Goal: Navigation & Orientation: Find specific page/section

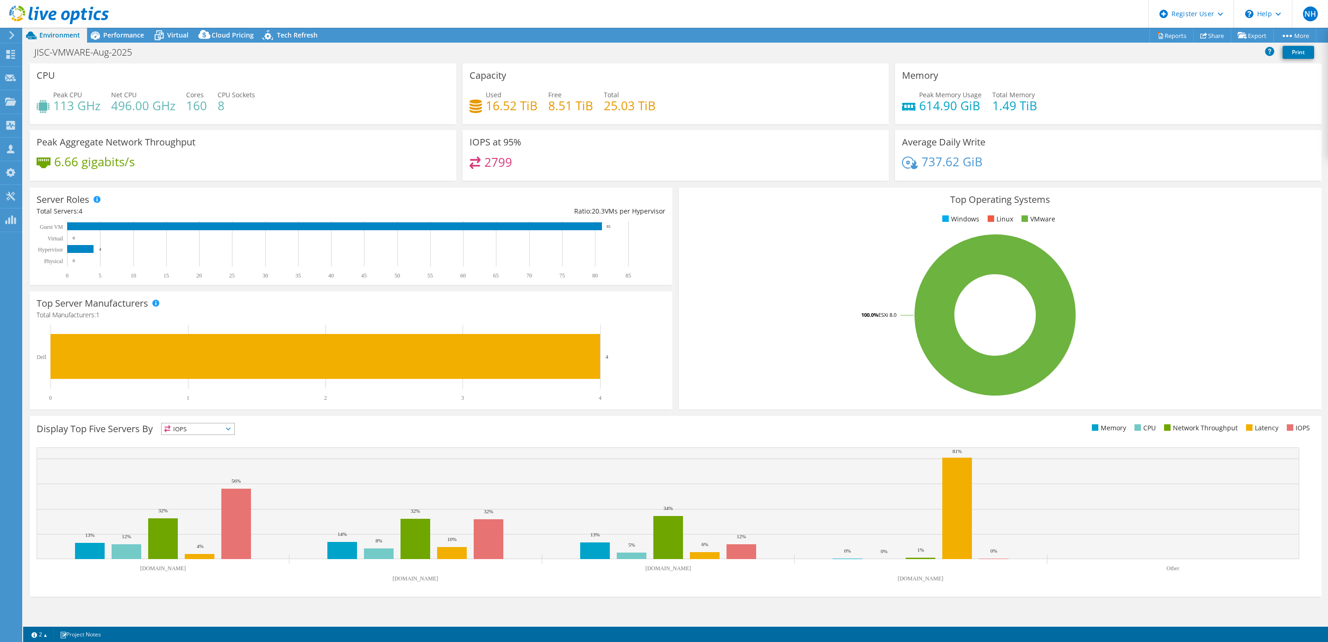
select select "USD"
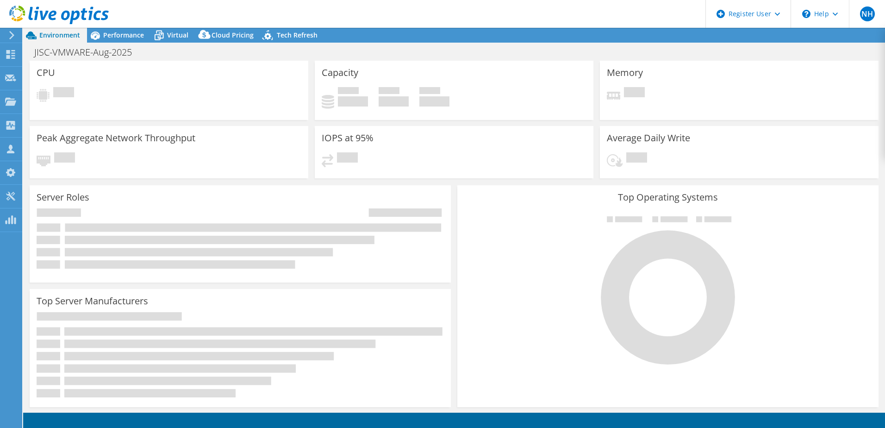
select select "USD"
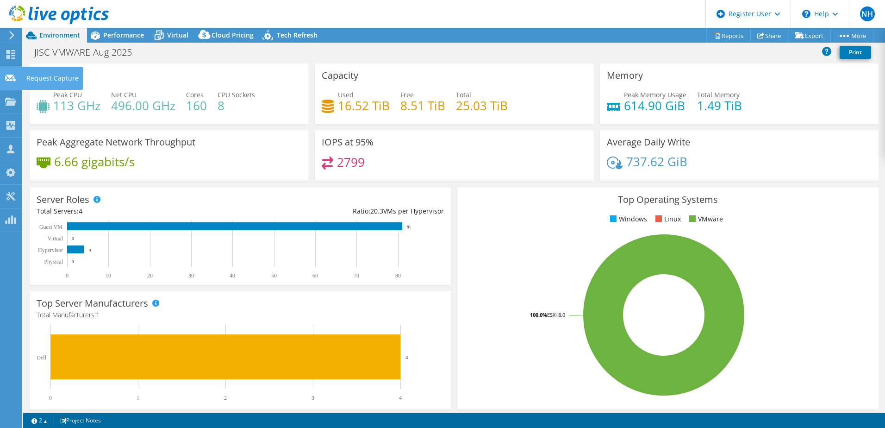
click at [5, 80] on icon at bounding box center [10, 78] width 11 height 9
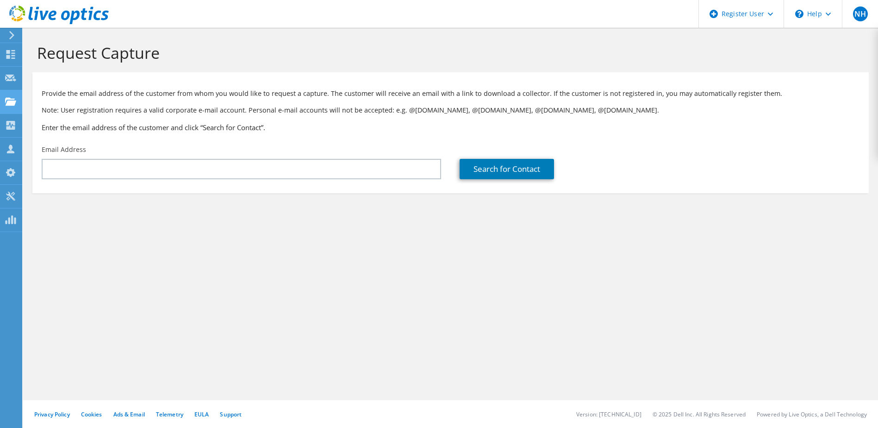
click at [9, 102] on use at bounding box center [10, 101] width 11 height 8
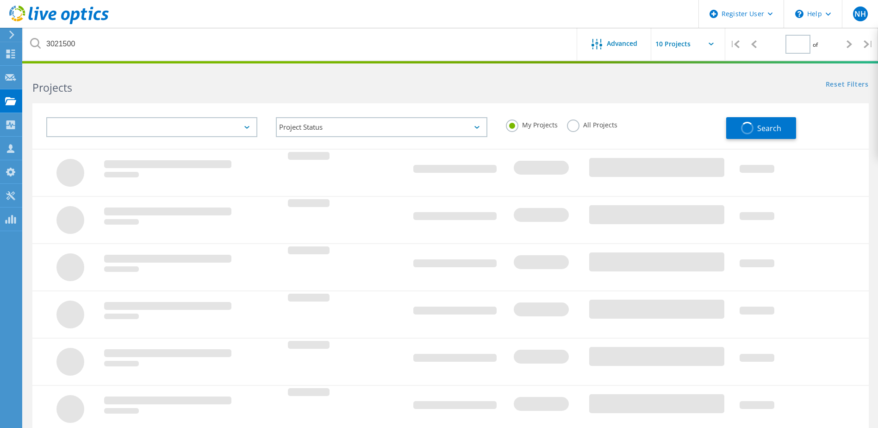
type input "1"
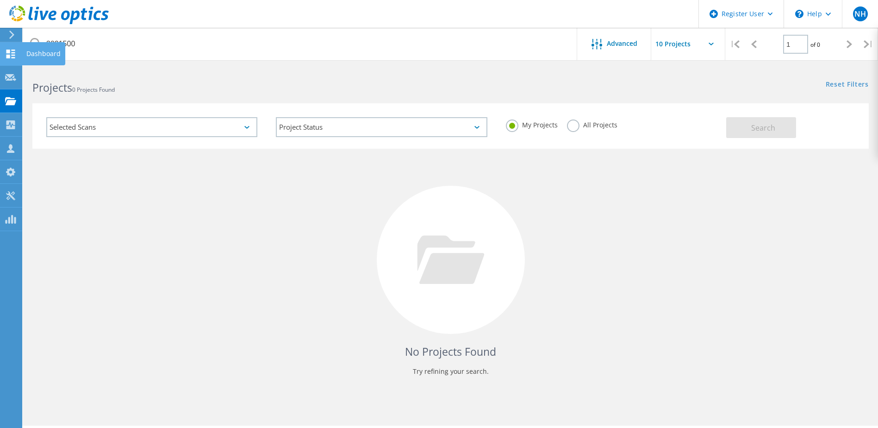
click at [14, 56] on icon at bounding box center [10, 54] width 11 height 9
